Goal: Book appointment/travel/reservation

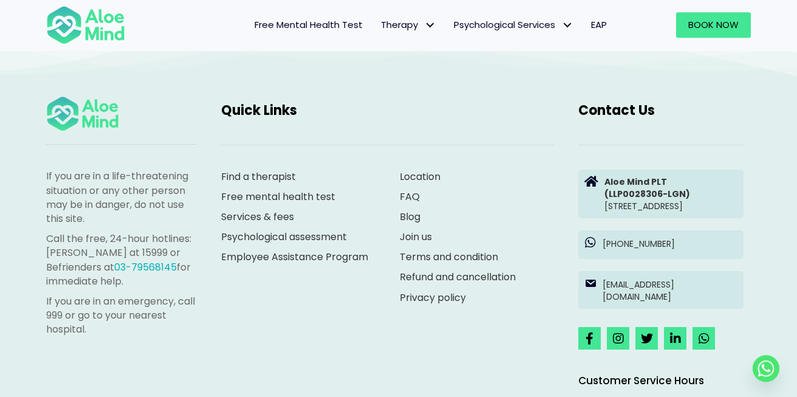
scroll to position [723, 0]
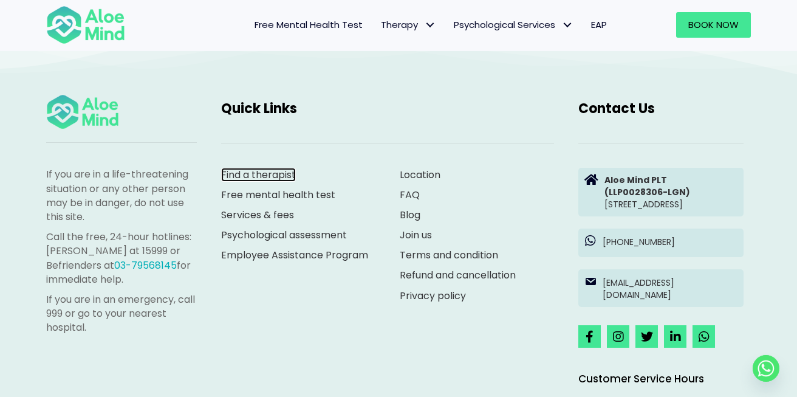
click at [246, 174] on link "Find a therapist" at bounding box center [258, 175] width 75 height 14
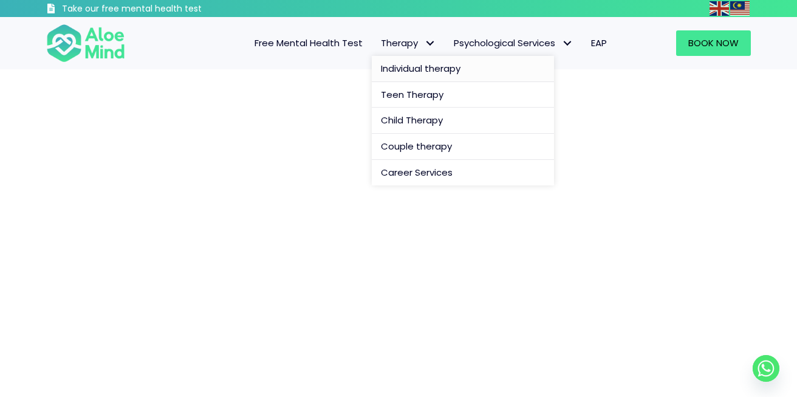
click at [408, 67] on span "Individual therapy" at bounding box center [421, 68] width 80 height 13
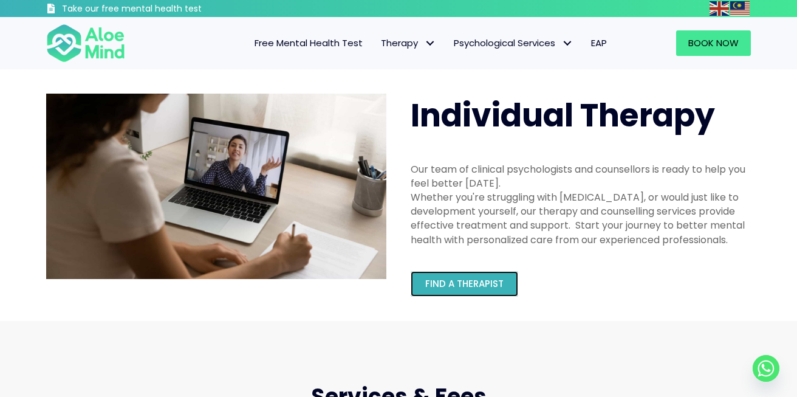
click at [458, 283] on span "Find a therapist" at bounding box center [464, 283] width 78 height 13
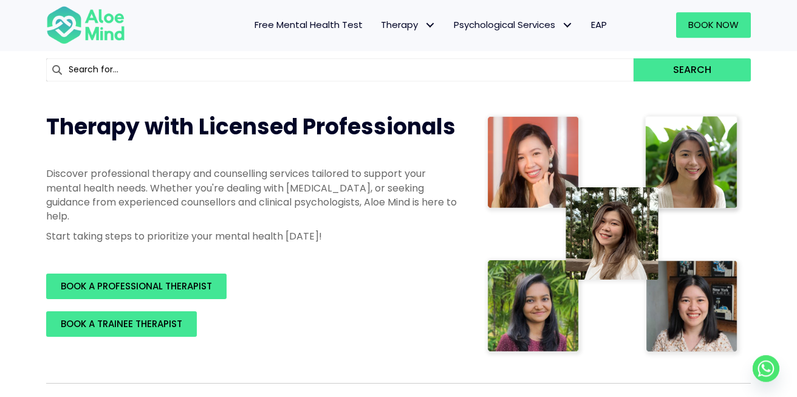
scroll to position [108, 0]
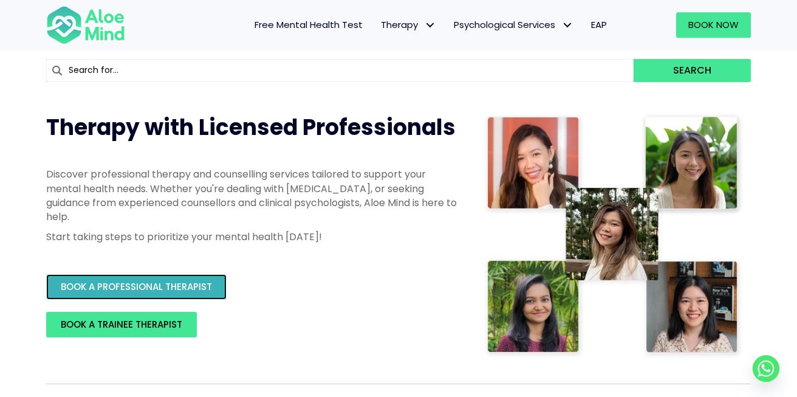
click at [177, 281] on span "BOOK A PROFESSIONAL THERAPIST" at bounding box center [136, 286] width 151 height 13
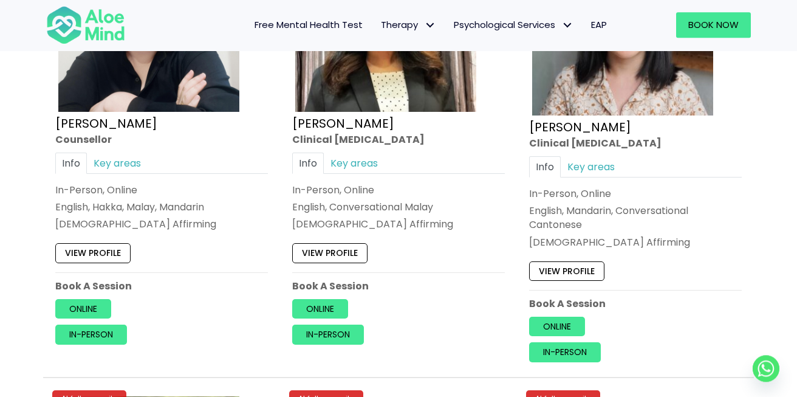
scroll to position [3914, 0]
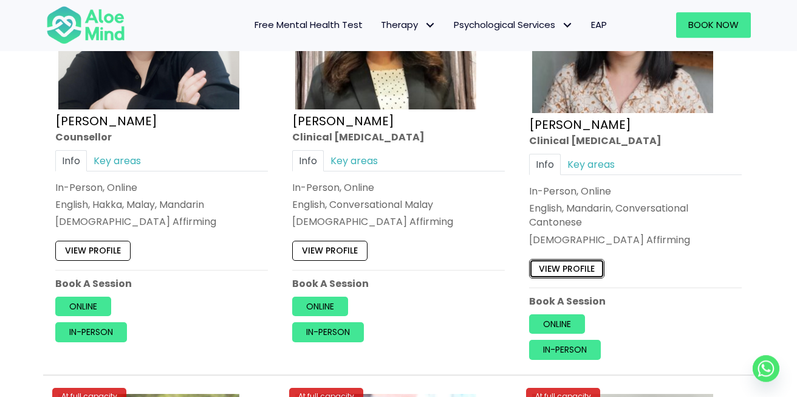
click at [554, 258] on link "View profile" at bounding box center [566, 267] width 75 height 19
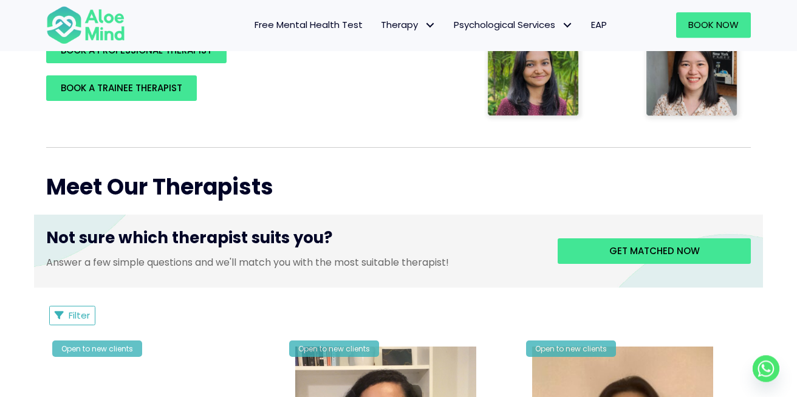
scroll to position [350, 0]
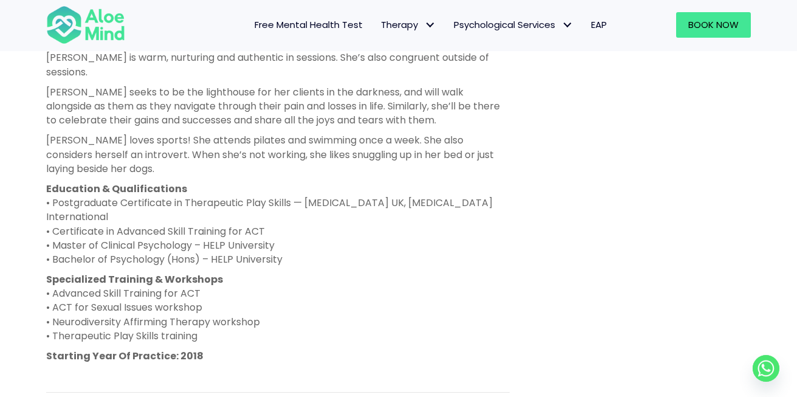
scroll to position [877, 0]
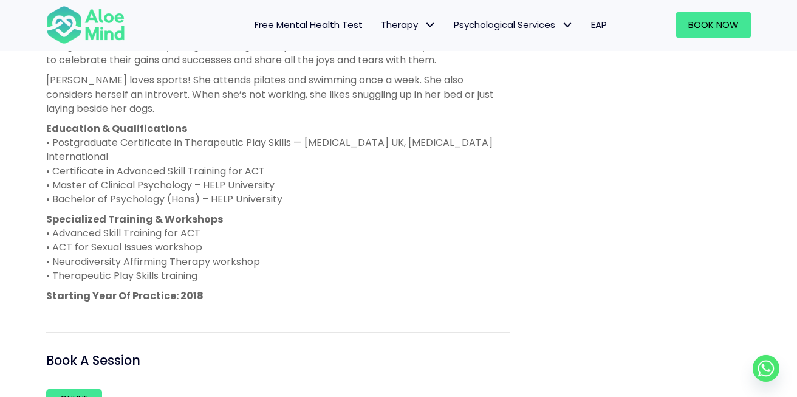
click at [221, 158] on p "Education & Qualifications • Postgraduate Certificate in Therapeutic Play Skill…" at bounding box center [278, 164] width 464 height 84
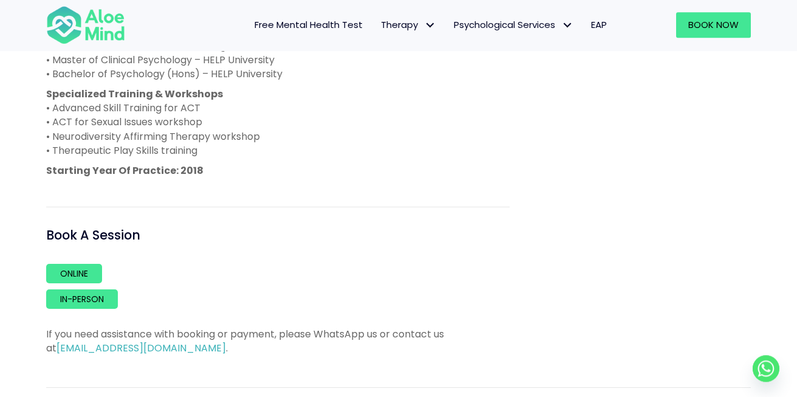
scroll to position [909, 0]
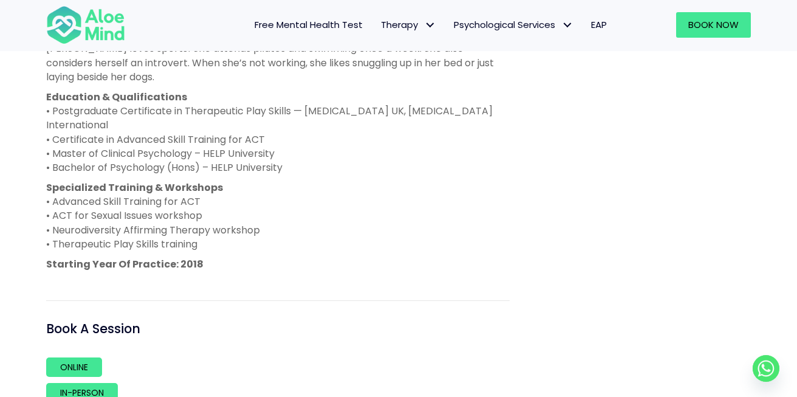
click at [139, 257] on strong "Starting Year Of Practice: 2018" at bounding box center [124, 264] width 157 height 14
click at [275, 257] on p "Starting Year Of Practice: 2018" at bounding box center [278, 264] width 464 height 14
click at [191, 181] on p "Specialized Training & Workshops • Advanced Skill Training for ACT • ACT for Se…" at bounding box center [278, 216] width 464 height 71
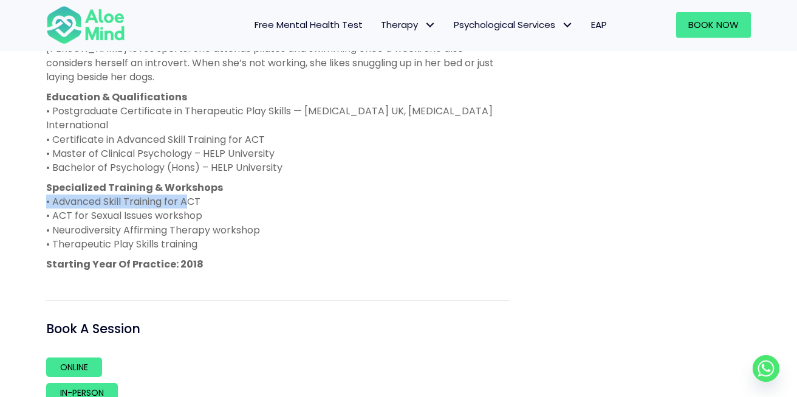
click at [191, 181] on p "Specialized Training & Workshops • Advanced Skill Training for ACT • ACT for Se…" at bounding box center [278, 216] width 464 height 71
click at [210, 188] on p "Specialized Training & Workshops • Advanced Skill Training for ACT • ACT for Se…" at bounding box center [278, 216] width 464 height 71
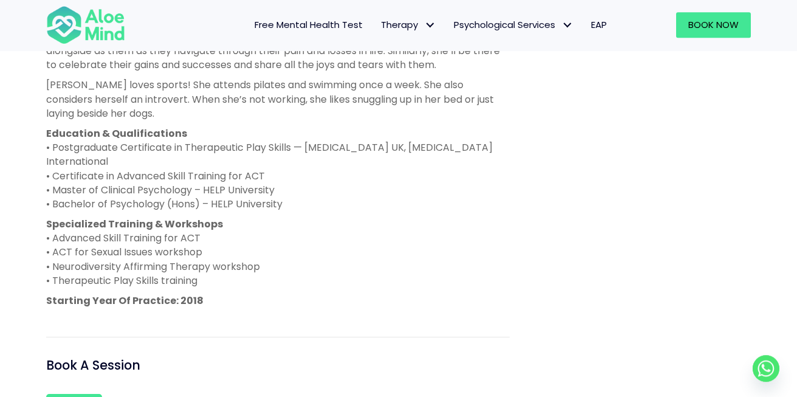
scroll to position [867, 0]
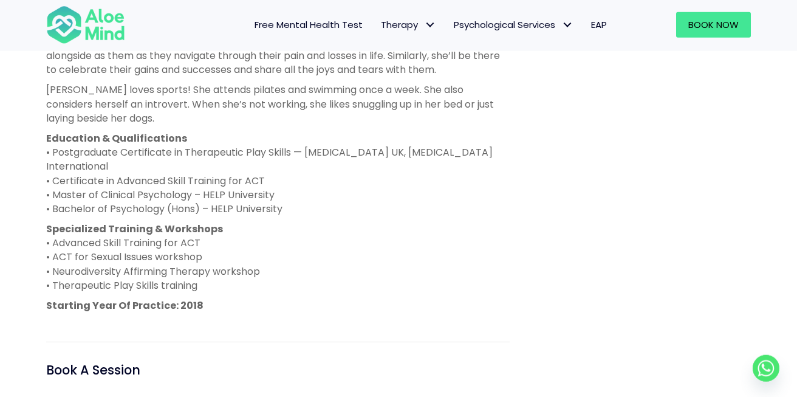
click at [179, 170] on p "Education & Qualifications • Postgraduate Certificate in Therapeutic Play Skill…" at bounding box center [278, 173] width 464 height 84
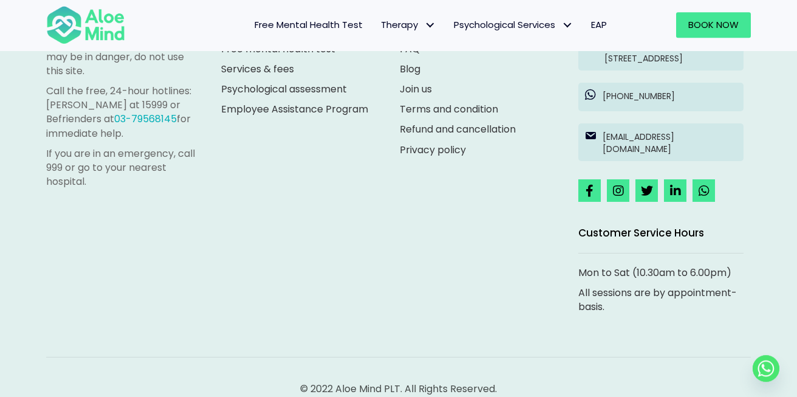
scroll to position [1535, 0]
